Goal: Find specific page/section: Find specific page/section

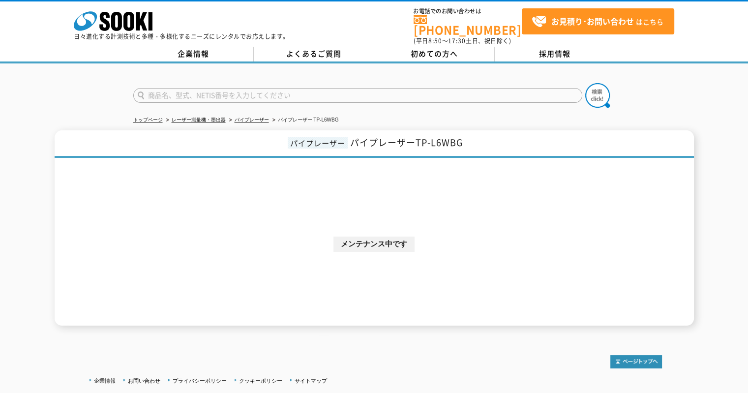
click at [249, 117] on li "パイプレーザー" at bounding box center [248, 120] width 42 height 10
click at [252, 117] on link "パイプレーザー" at bounding box center [251, 119] width 34 height 5
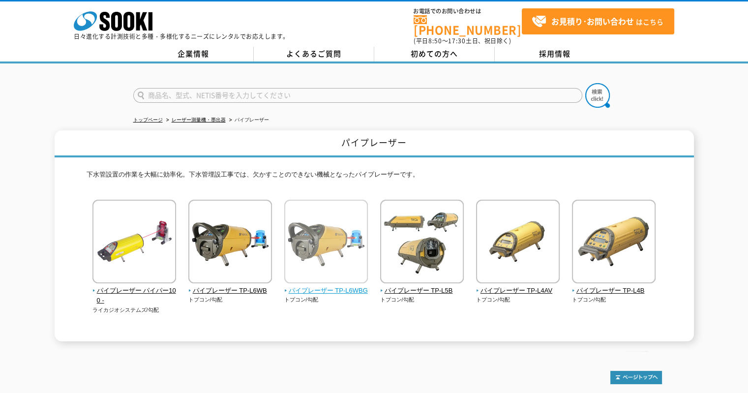
click at [356, 226] on img at bounding box center [326, 243] width 84 height 86
